Goal: Task Accomplishment & Management: Use online tool/utility

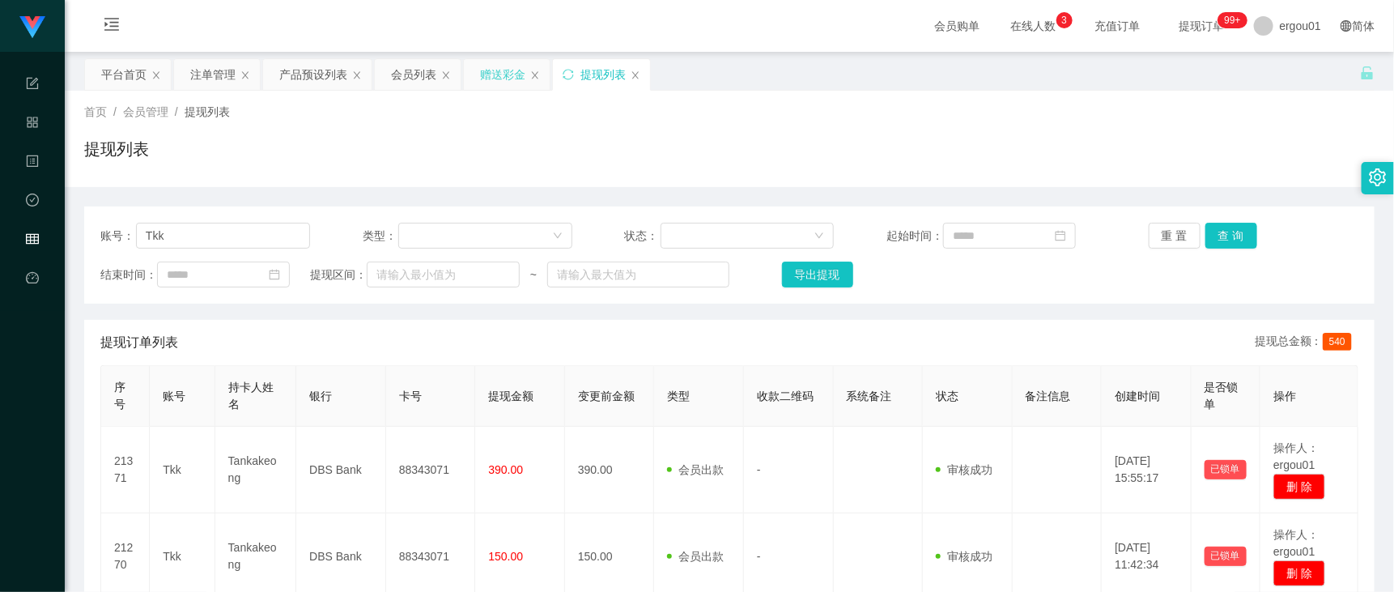
click at [508, 78] on div "赠送彩金" at bounding box center [502, 74] width 45 height 31
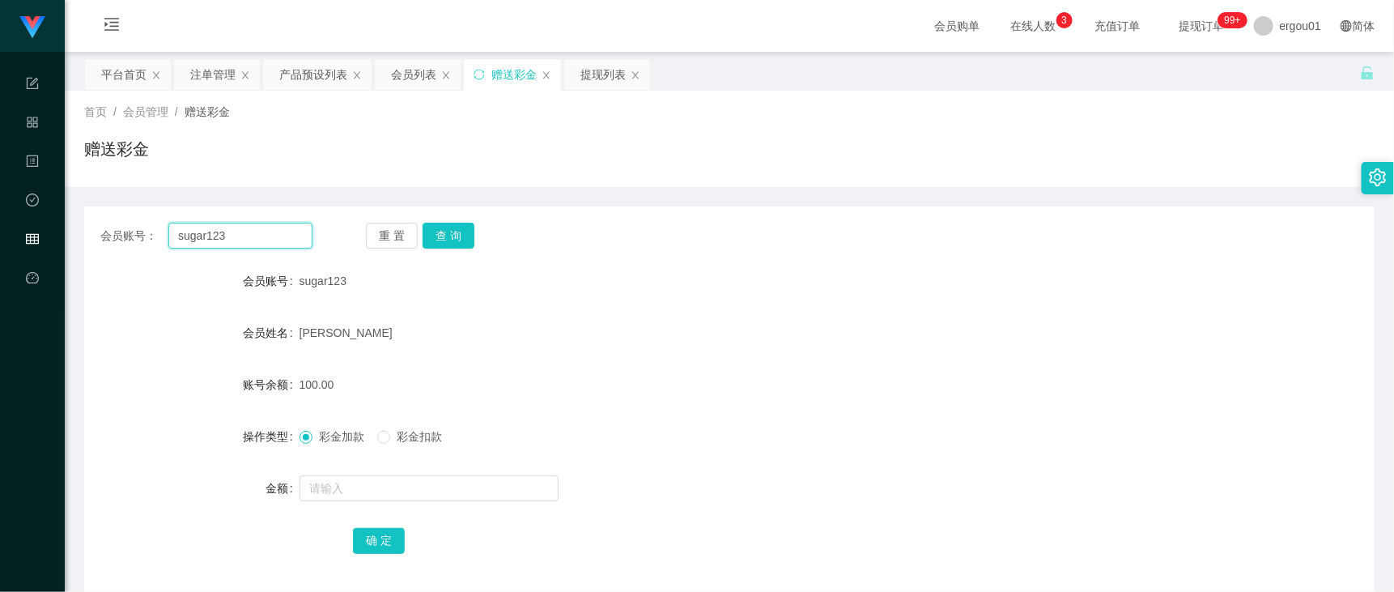
click at [252, 232] on input "sugar123" at bounding box center [240, 236] width 144 height 26
paste input "89007662"
click at [445, 240] on button "查 询" at bounding box center [448, 236] width 52 height 26
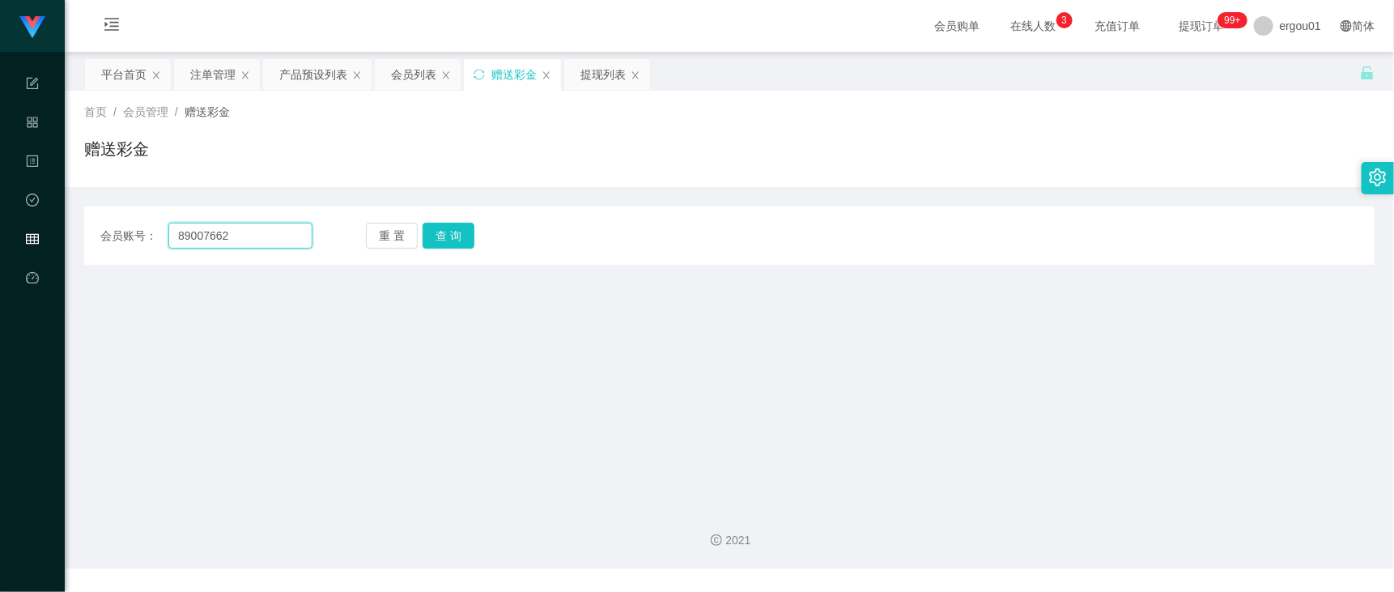
click at [248, 236] on input "89007662" at bounding box center [240, 236] width 144 height 26
paste input "[PERSON_NAME]"
click at [453, 237] on button "查 询" at bounding box center [448, 236] width 52 height 26
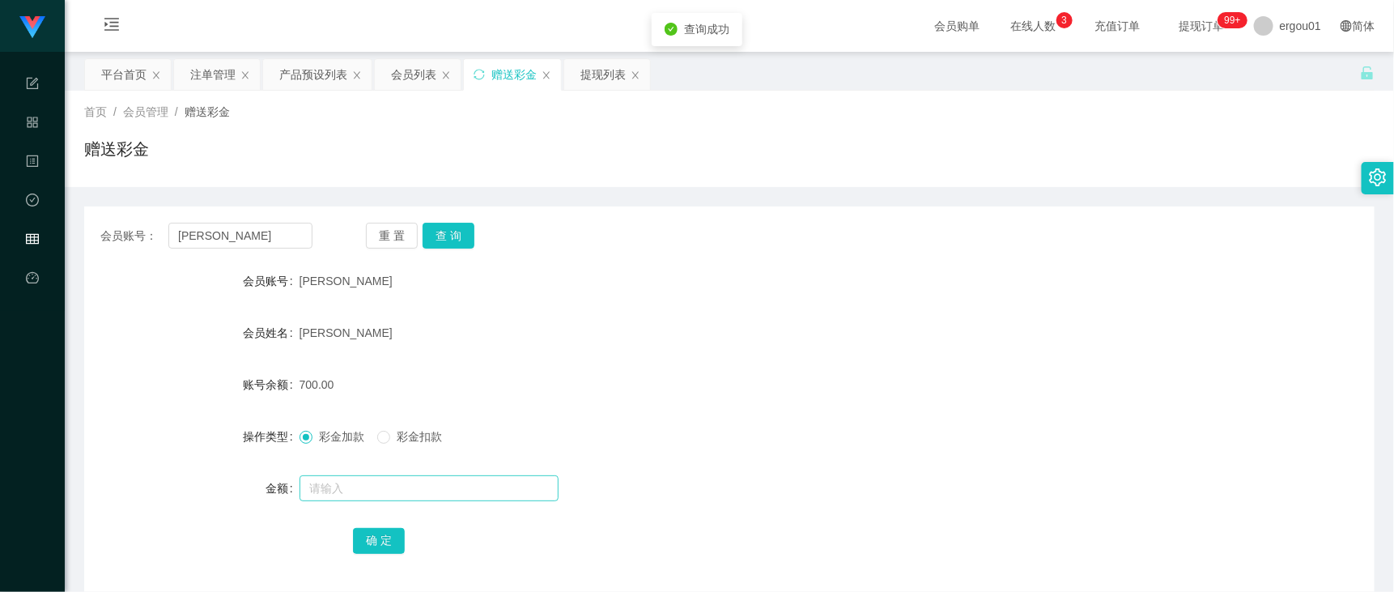
click at [382, 499] on div at bounding box center [675, 488] width 753 height 32
click at [321, 237] on div "会员账号： [PERSON_NAME] 查 询" at bounding box center [729, 236] width 1290 height 26
click at [283, 227] on input "[PERSON_NAME]" at bounding box center [240, 236] width 144 height 26
paste input "Cf85"
type input "Cf85"
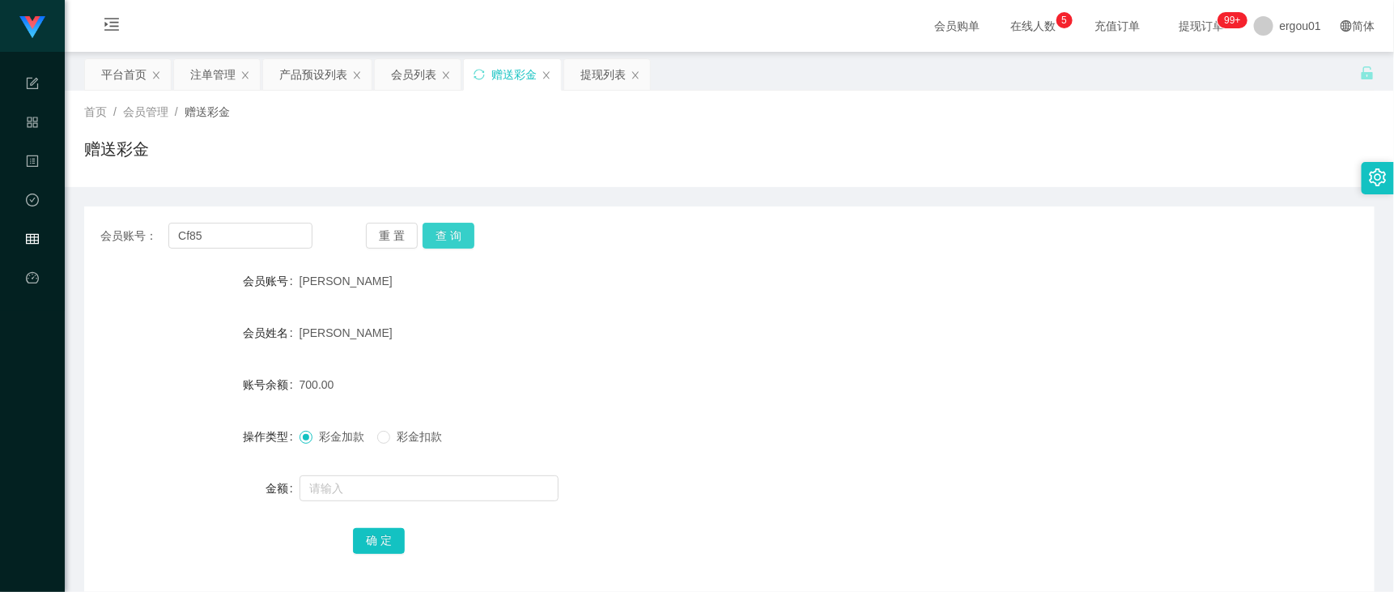
click at [452, 233] on button "查 询" at bounding box center [448, 236] width 52 height 26
click at [360, 487] on input "text" at bounding box center [428, 488] width 259 height 26
type input "300"
click at [391, 539] on button "确 定" at bounding box center [379, 541] width 52 height 26
click at [232, 251] on div "会员账号： Cf85 重 置 查 询 会员账号 Cf85 会员姓名 [PERSON_NAME] 账号余额 300.00 操作类型 彩金加款 彩金扣款 金额 确…" at bounding box center [729, 398] width 1290 height 385
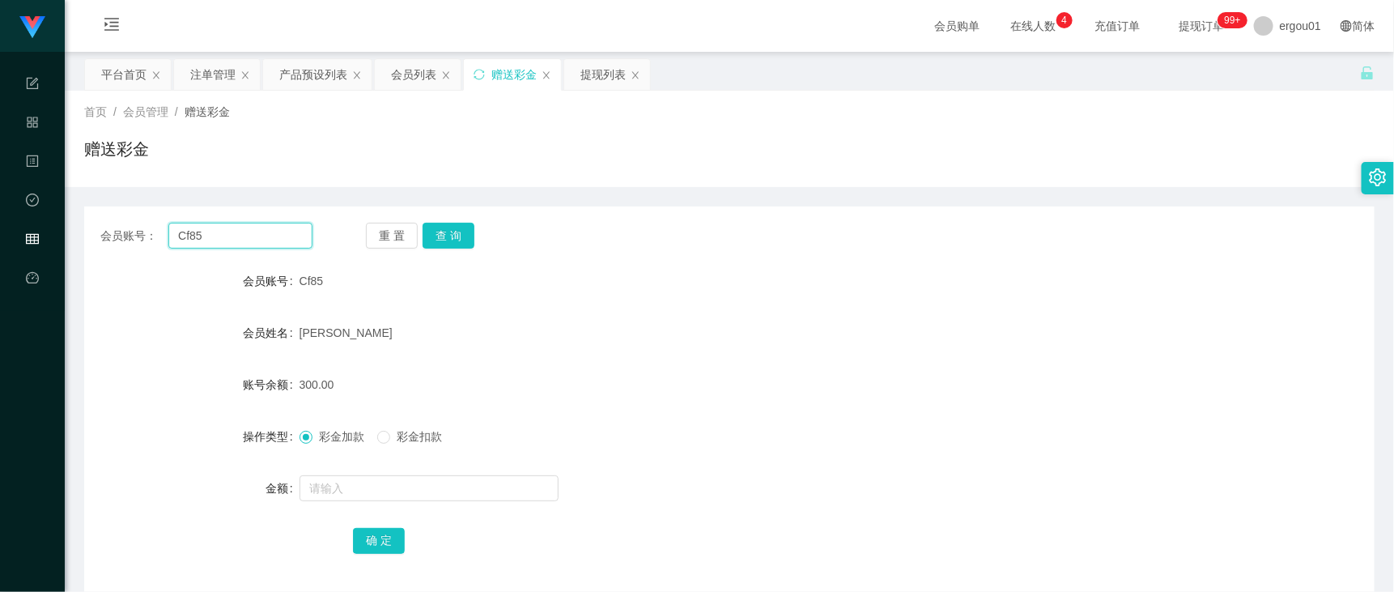
click at [235, 245] on input "Cf85" at bounding box center [240, 236] width 144 height 26
drag, startPoint x: 1336, startPoint y: 114, endPoint x: 1336, endPoint y: 95, distance: 18.6
click at [1336, 114] on div "首页 / 会员管理 / 赠送彩金 /" at bounding box center [729, 112] width 1290 height 17
click at [591, 57] on main "关闭左侧 关闭右侧 关闭其它 刷新页面 平台首页 注单管理 产品预设列表 会员列表 赠送彩金 提现列表 首页 / 会员管理 / 赠送彩金 / 赠送彩金 会员账…" at bounding box center [729, 322] width 1329 height 540
click at [592, 78] on div "提现列表" at bounding box center [602, 74] width 45 height 31
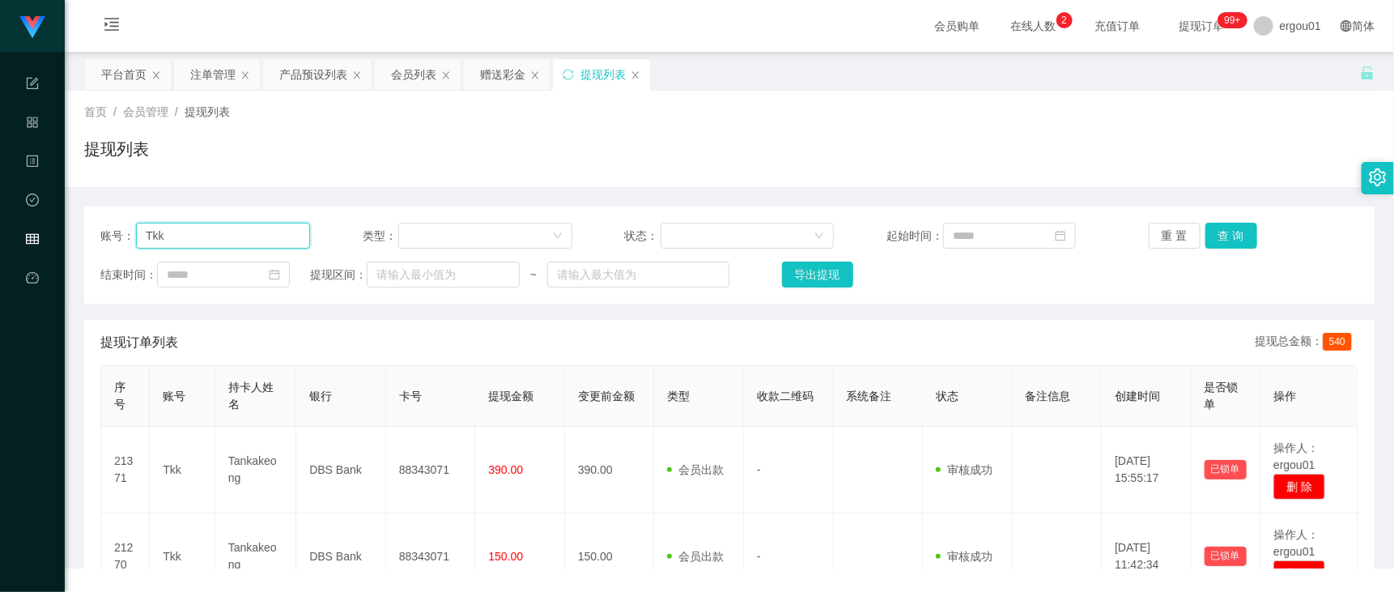
click at [237, 233] on input "Tkk" at bounding box center [223, 236] width 174 height 26
paste input "Cf85"
type input "Cf85"
click at [1229, 232] on button "查 询" at bounding box center [1231, 236] width 52 height 26
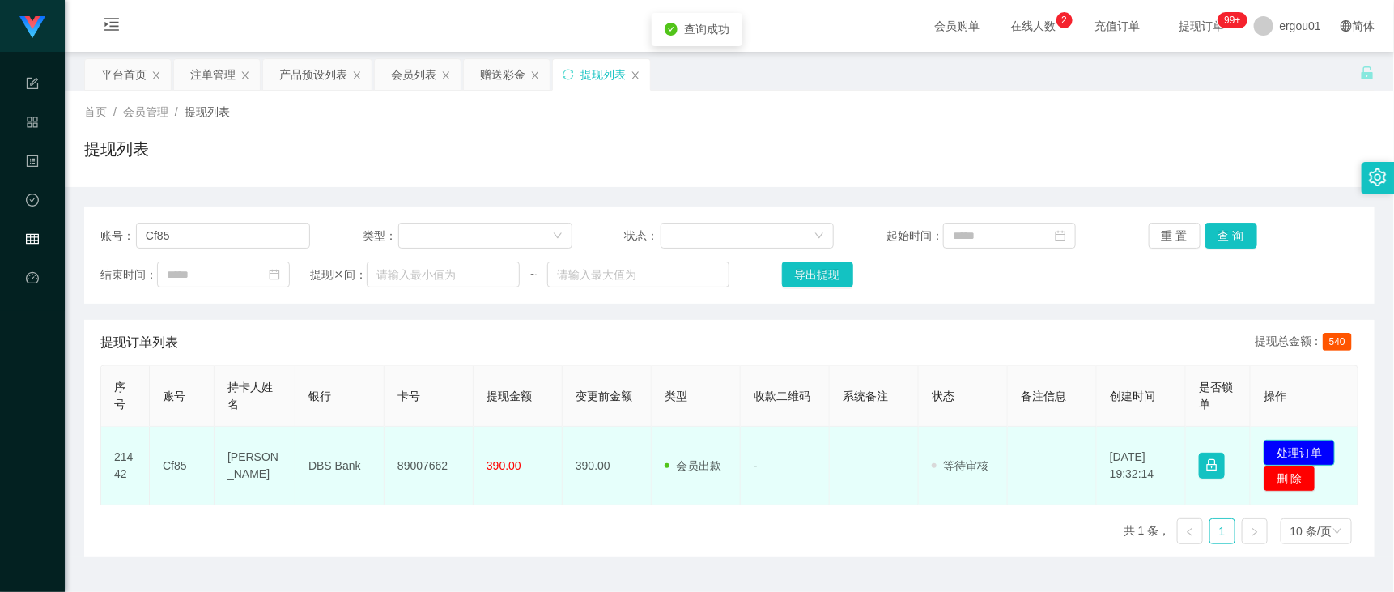
click at [1296, 459] on button "处理订单" at bounding box center [1298, 452] width 71 height 26
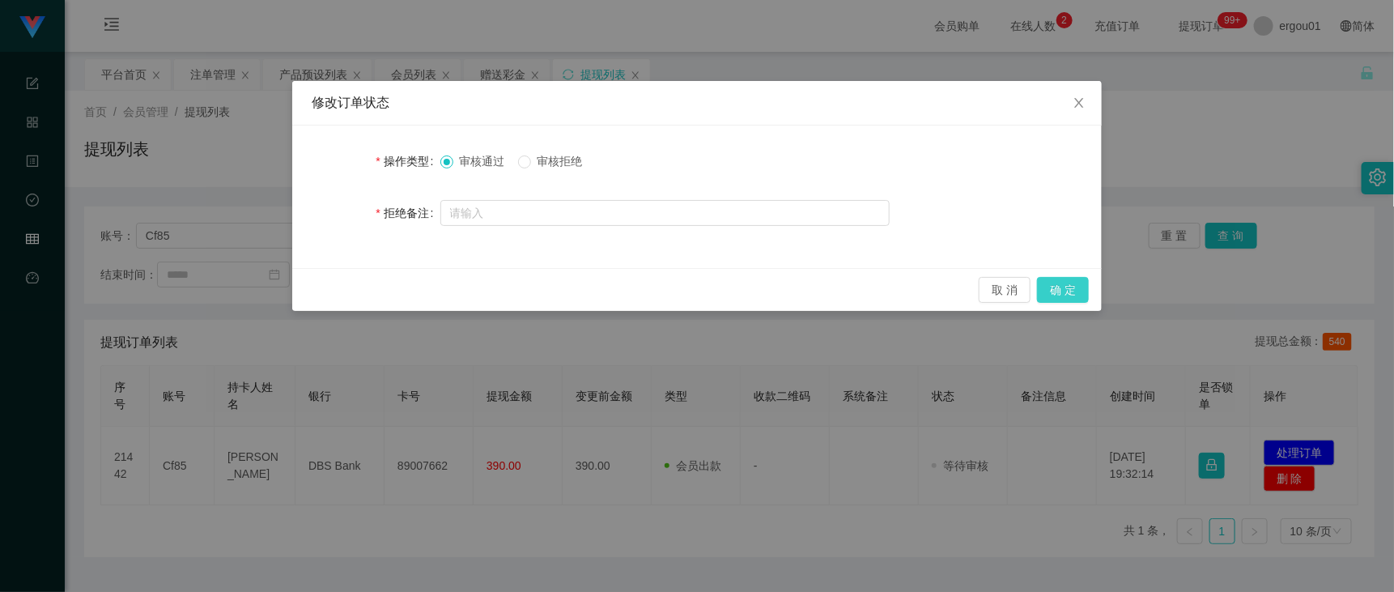
click at [1064, 290] on button "确 定" at bounding box center [1063, 290] width 52 height 26
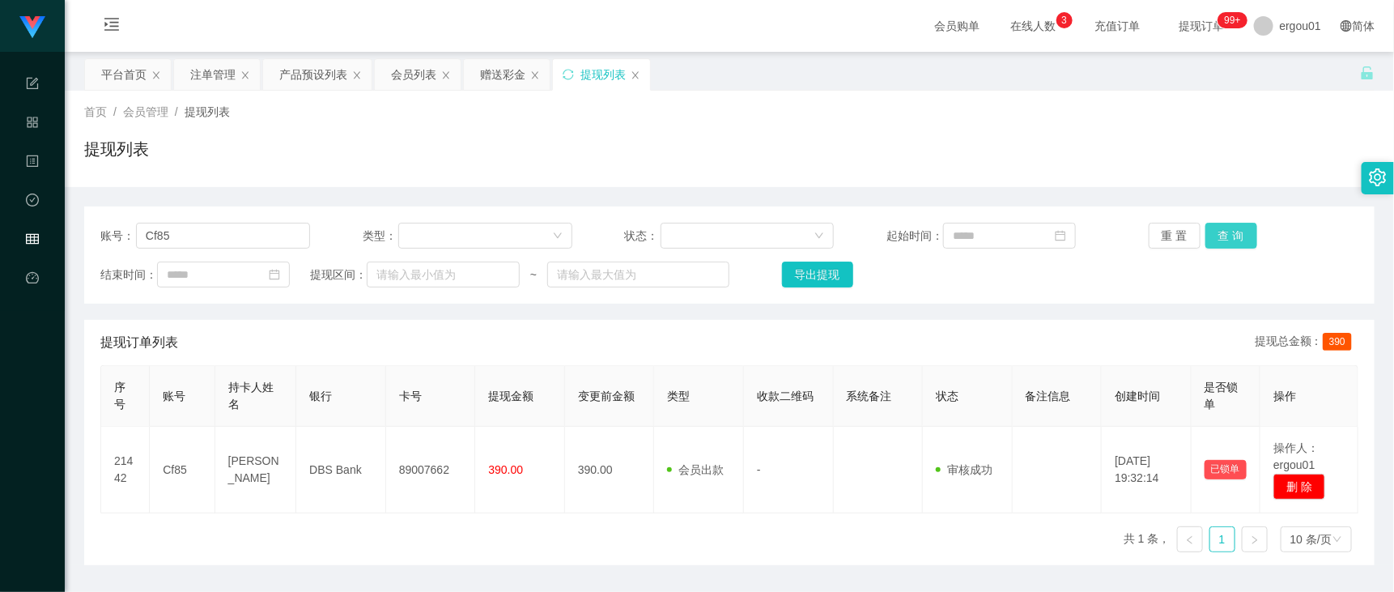
click at [1232, 237] on button "查 询" at bounding box center [1231, 236] width 52 height 26
click at [511, 69] on div "赠送彩金" at bounding box center [502, 74] width 45 height 31
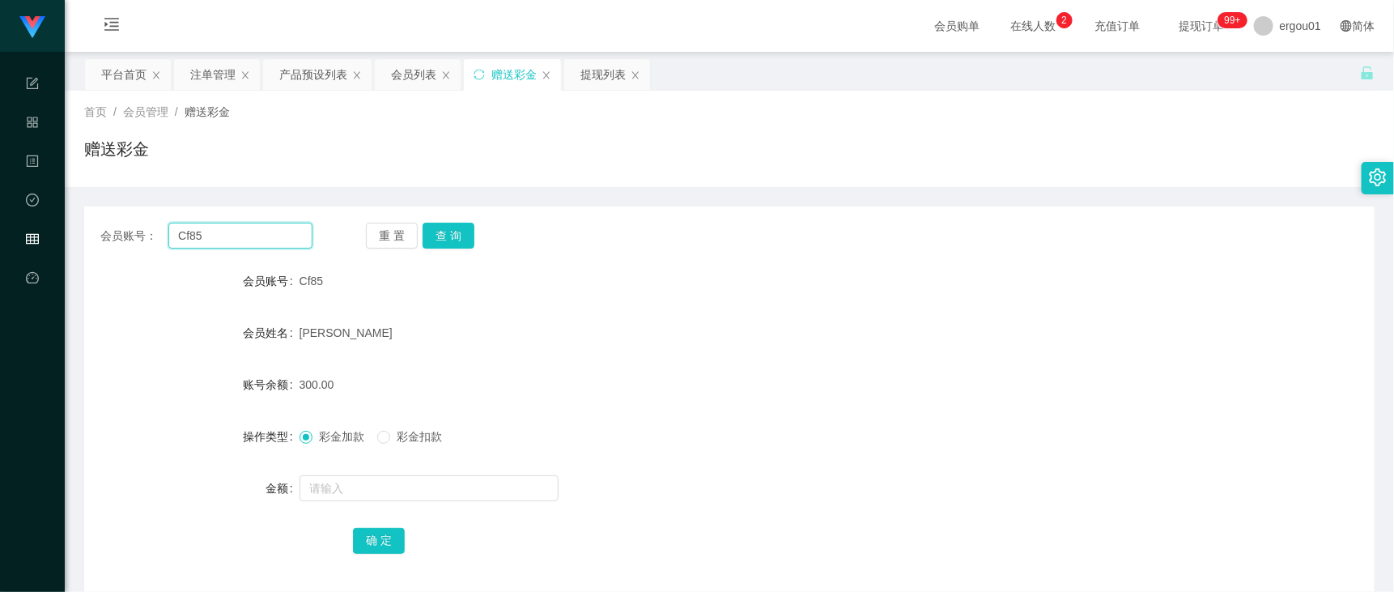
click at [257, 248] on input "Cf85" at bounding box center [240, 236] width 144 height 26
paste input "90662822"
type input "90662822"
click at [425, 236] on button "查 询" at bounding box center [448, 236] width 52 height 26
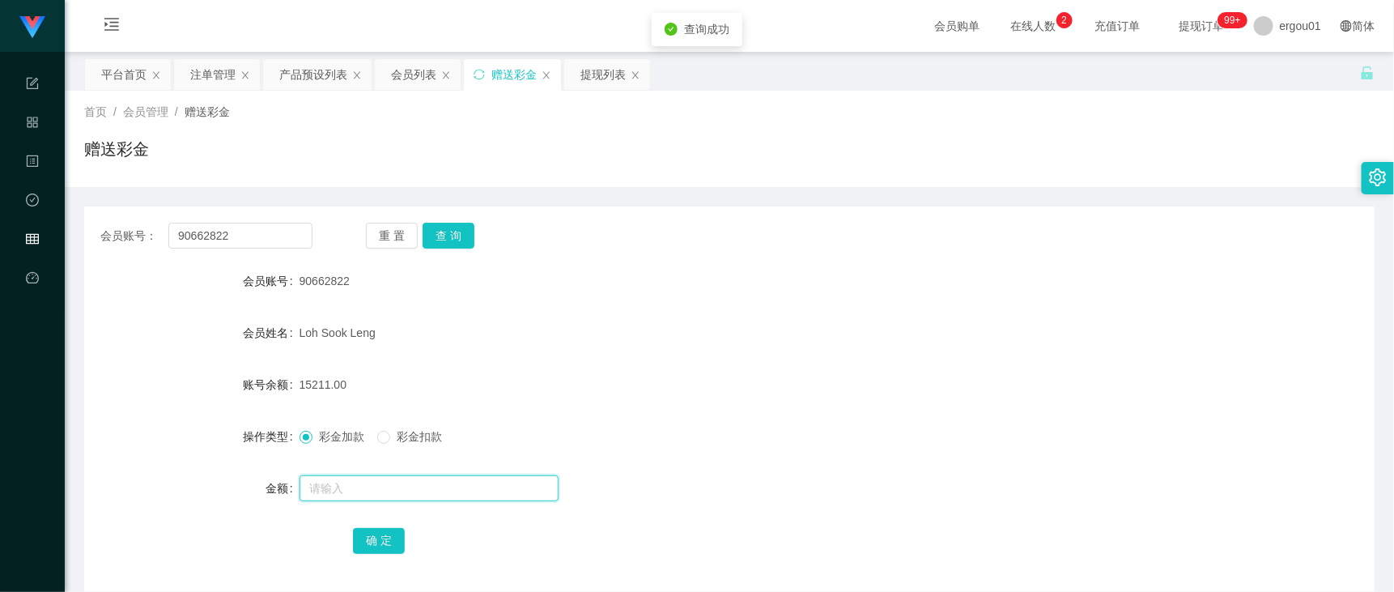
drag, startPoint x: 397, startPoint y: 488, endPoint x: 397, endPoint y: 480, distance: 8.1
click at [397, 482] on input "text" at bounding box center [428, 488] width 259 height 26
type input "168"
click at [386, 537] on button "确 定" at bounding box center [379, 541] width 52 height 26
